Goal: Information Seeking & Learning: Check status

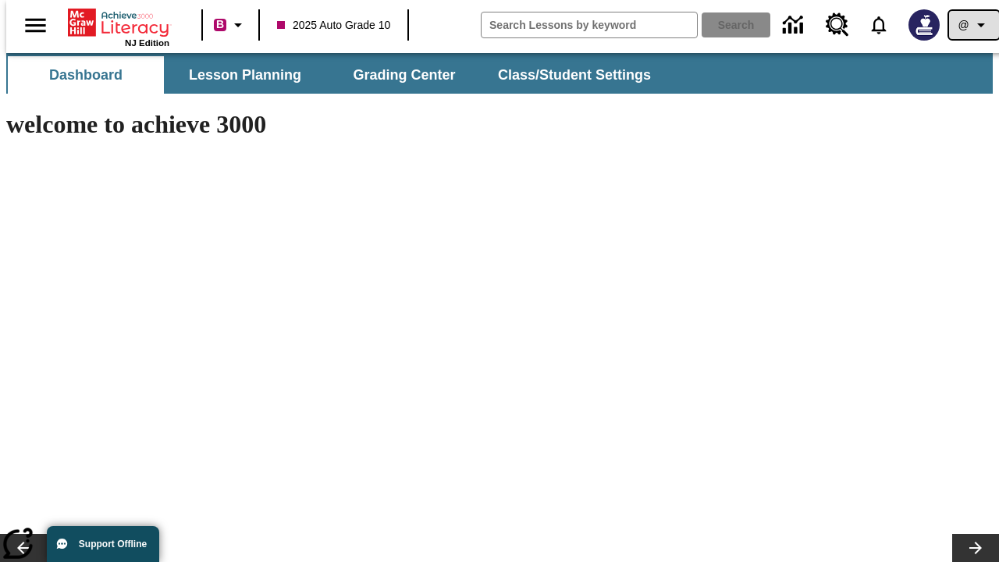
click at [971, 25] on icon "Profile/Settings" at bounding box center [980, 25] width 19 height 19
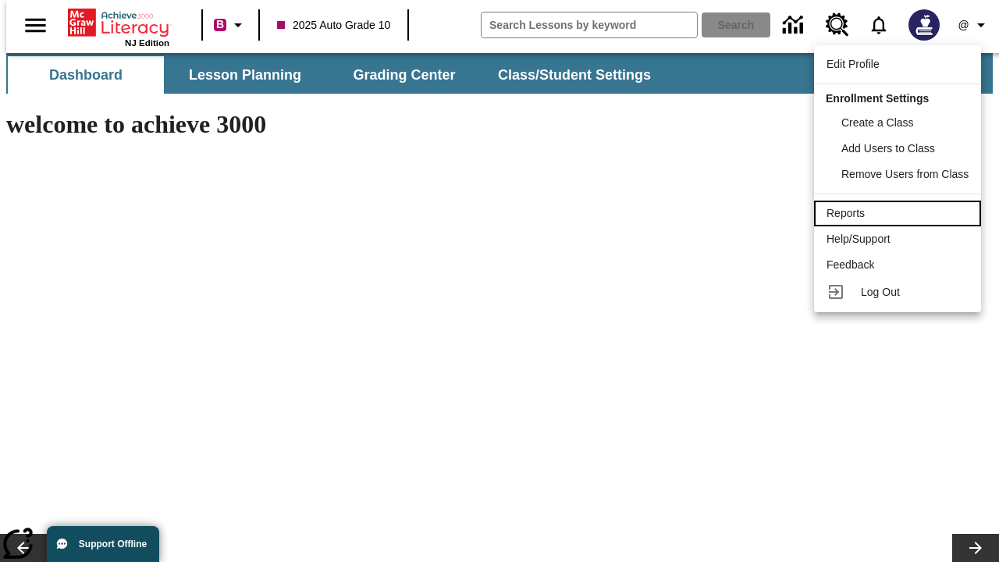
click at [900, 213] on div "Reports" at bounding box center [897, 213] width 142 height 16
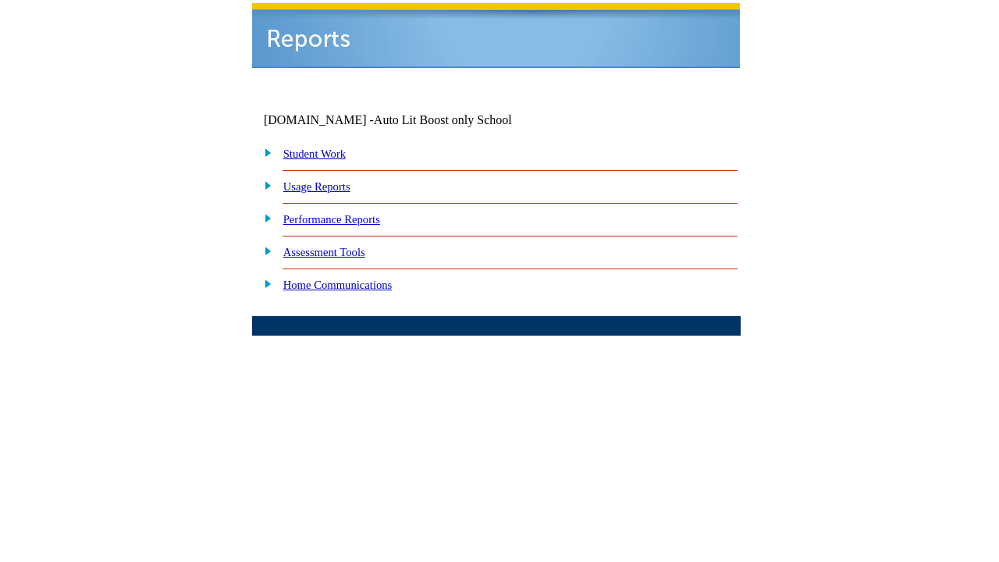
click at [347, 213] on link "Performance Reports" at bounding box center [331, 219] width 97 height 12
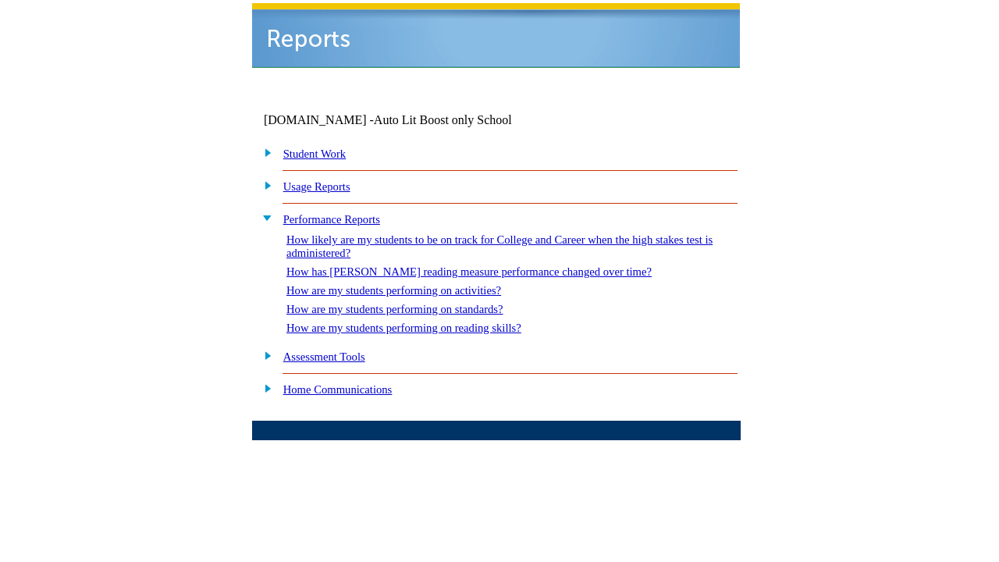
click at [419, 321] on link "How are my students performing on reading skills?" at bounding box center [403, 327] width 235 height 12
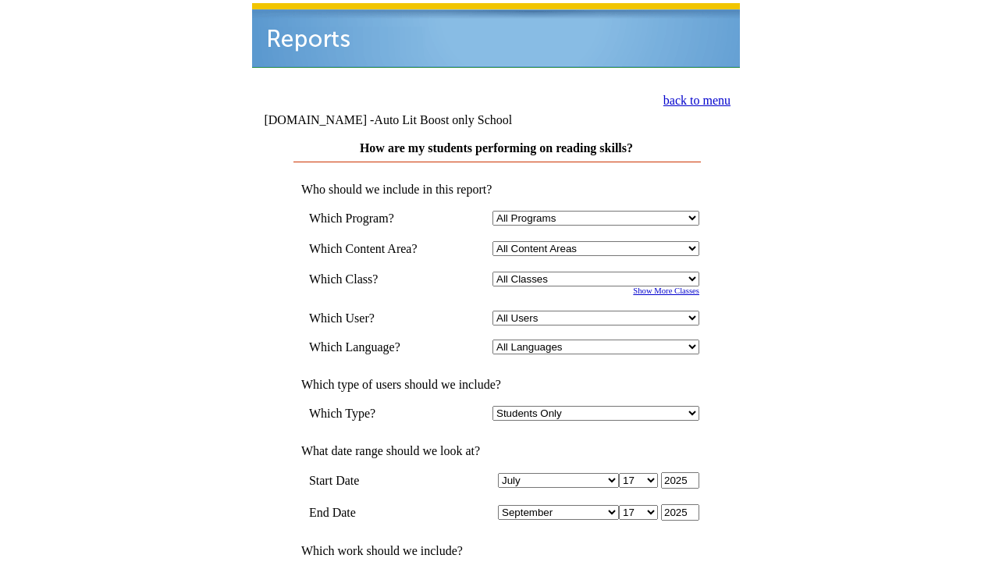
select select "4"
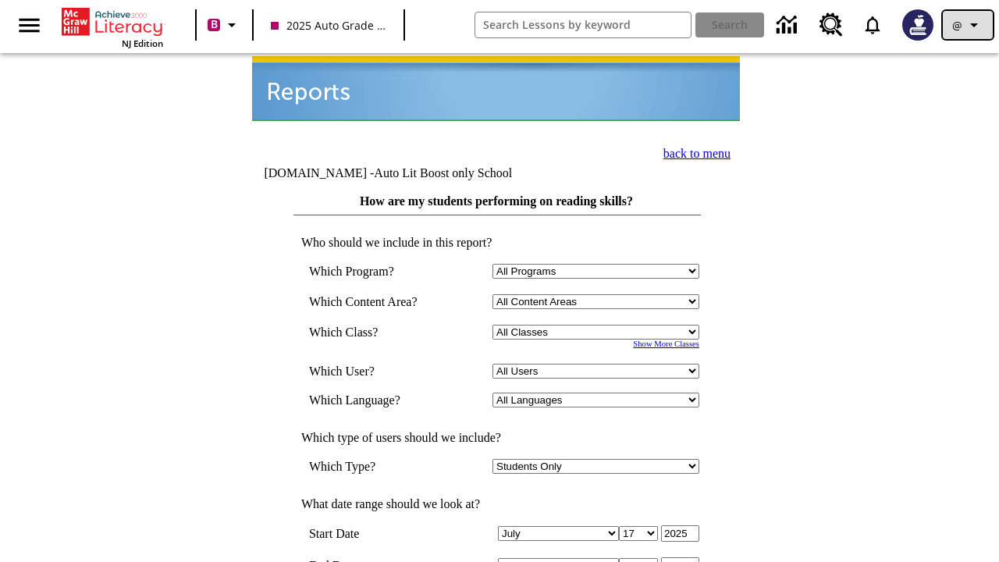
click at [968, 25] on icon "Profile/Settings" at bounding box center [973, 25] width 19 height 19
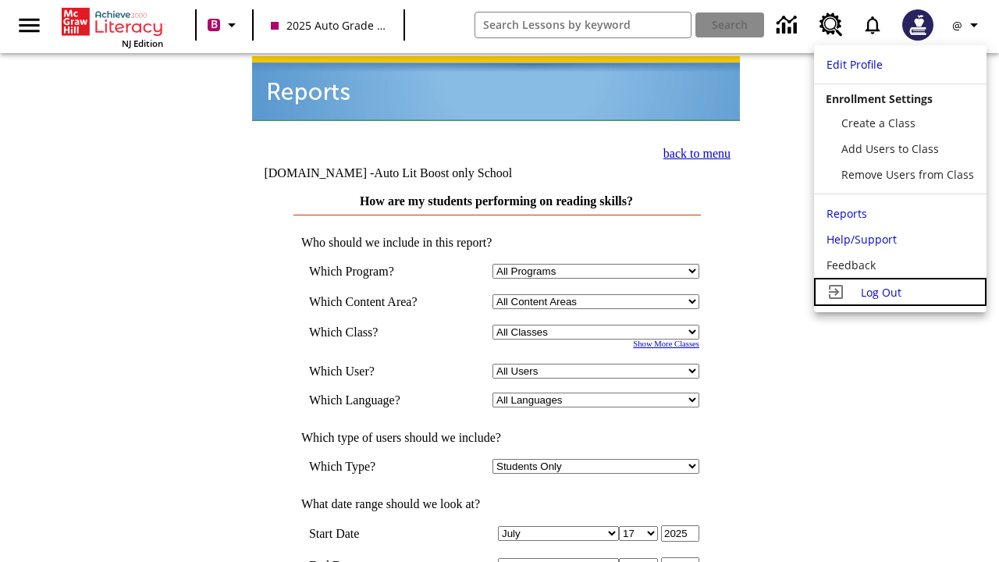
click at [900, 292] on span "Log Out" at bounding box center [881, 292] width 41 height 15
